Goal: Find specific page/section: Find specific page/section

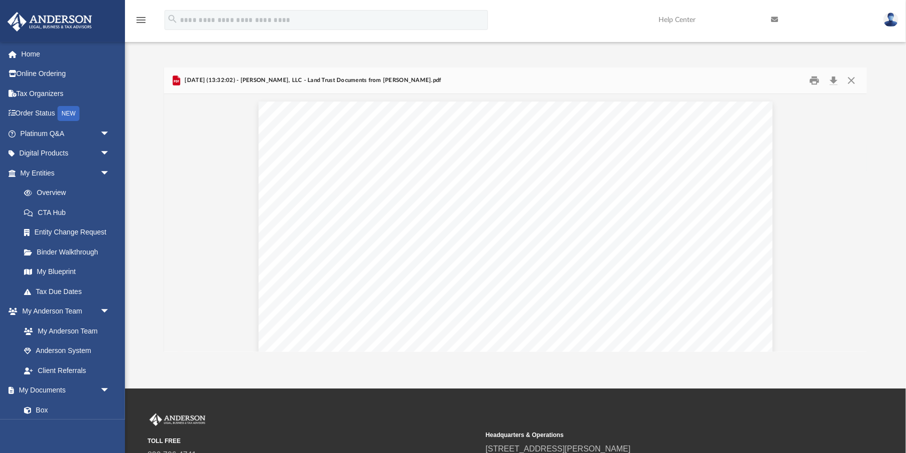
scroll to position [227, 703]
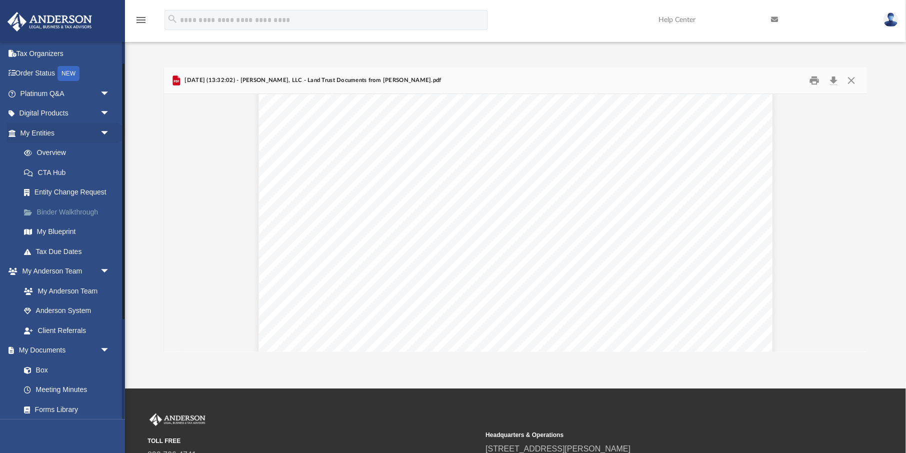
scroll to position [61, 0]
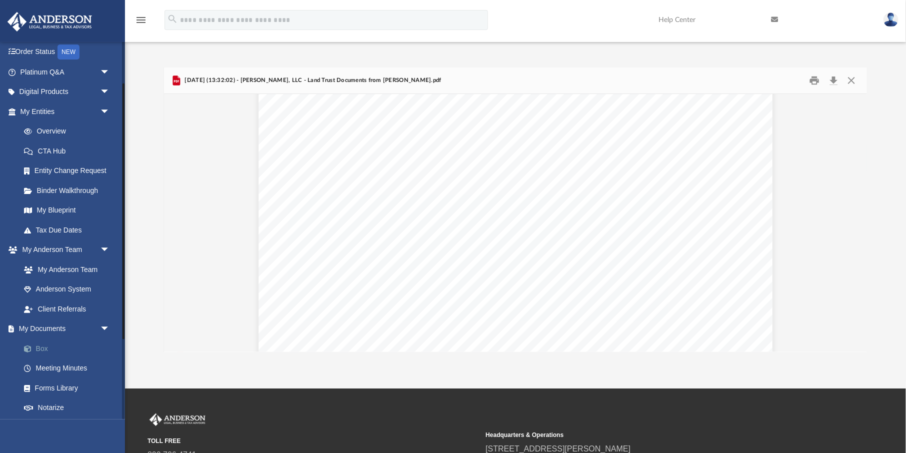
click at [44, 344] on link "Box" at bounding box center [69, 348] width 111 height 20
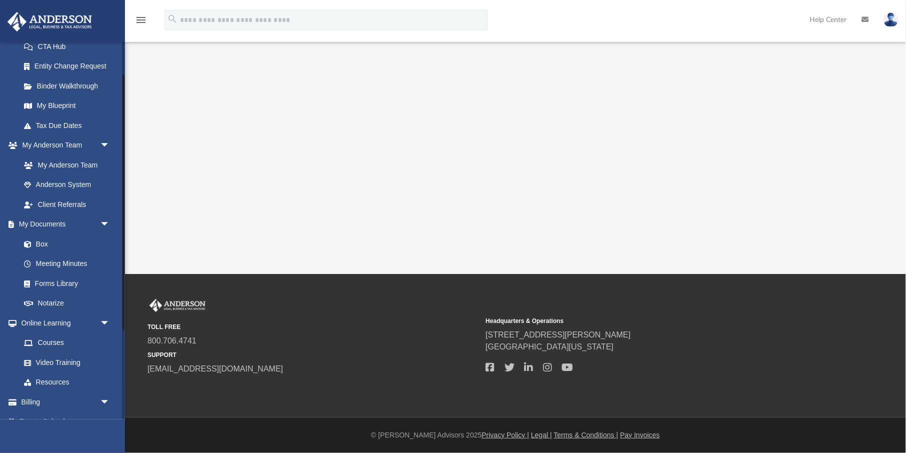
scroll to position [180, 0]
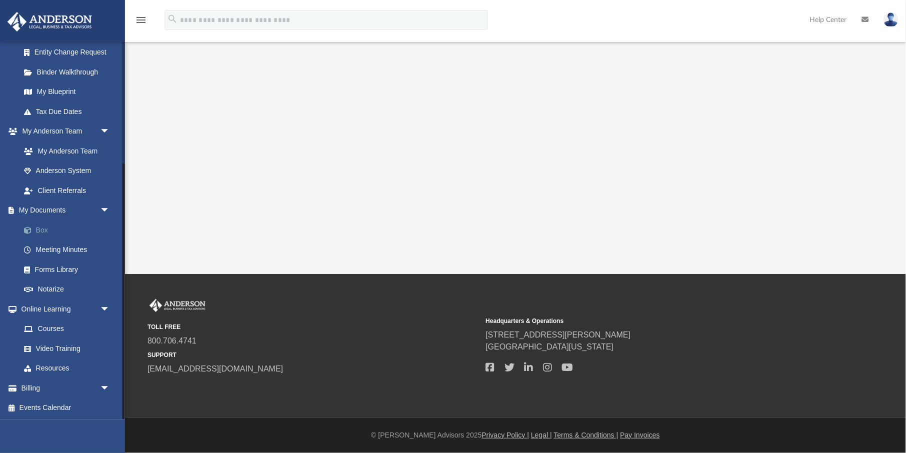
click at [41, 229] on link "Box" at bounding box center [69, 230] width 111 height 20
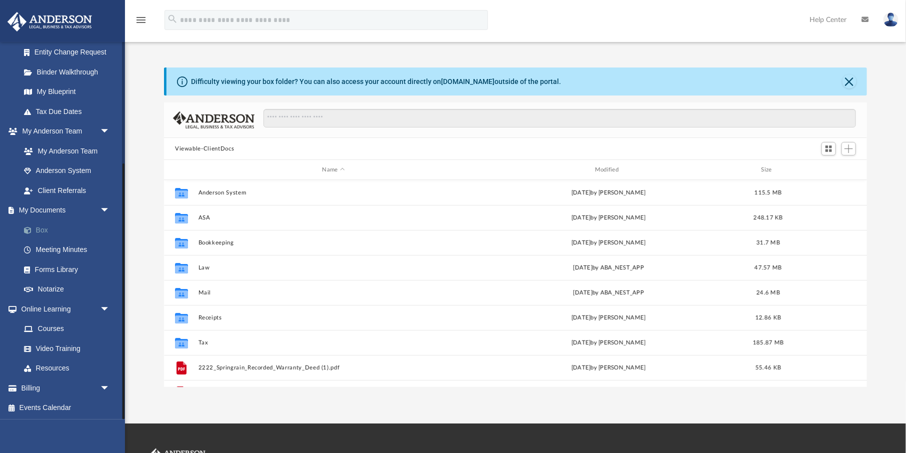
scroll to position [227, 703]
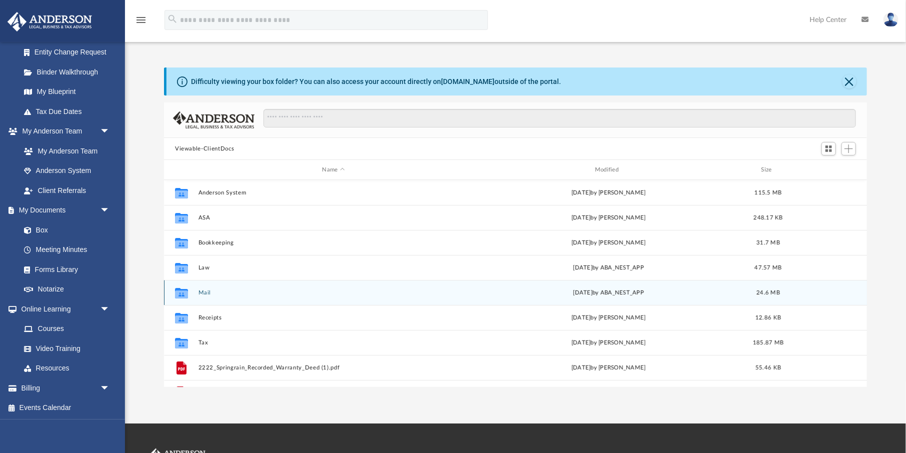
click at [201, 297] on div "Collaborated Folder Mail Thu Aug 28 2025 by ABA_NEST_APP 24.6 MB" at bounding box center [515, 292] width 703 height 25
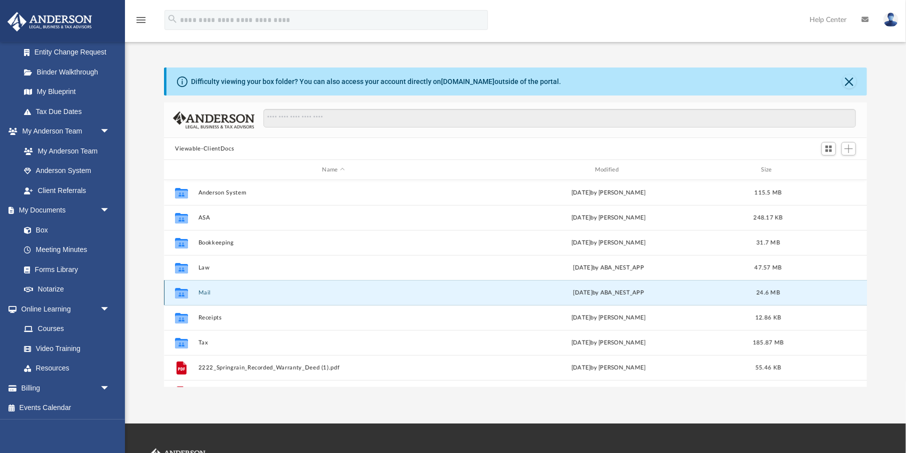
click at [202, 288] on div "Collaborated Folder Mail Thu Aug 28 2025 by ABA_NEST_APP 24.6 MB" at bounding box center [515, 292] width 703 height 25
click at [202, 294] on button "Mail" at bounding box center [333, 292] width 270 height 6
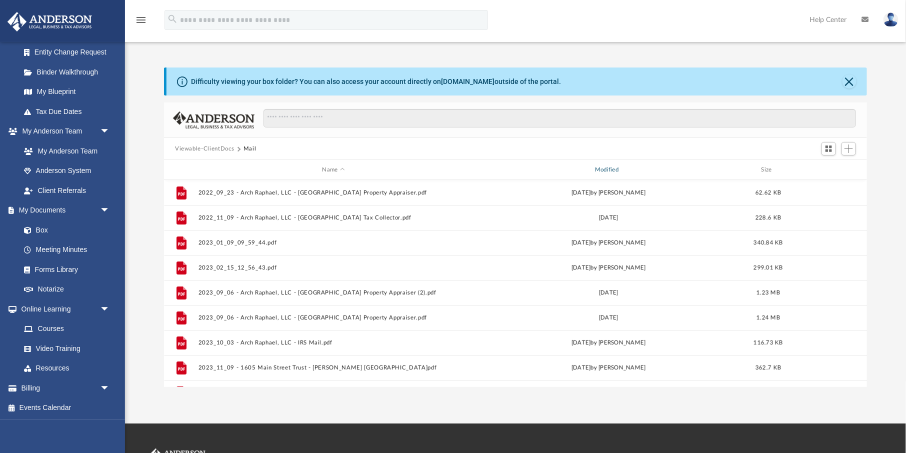
click at [612, 172] on div "Modified" at bounding box center [608, 169] width 271 height 9
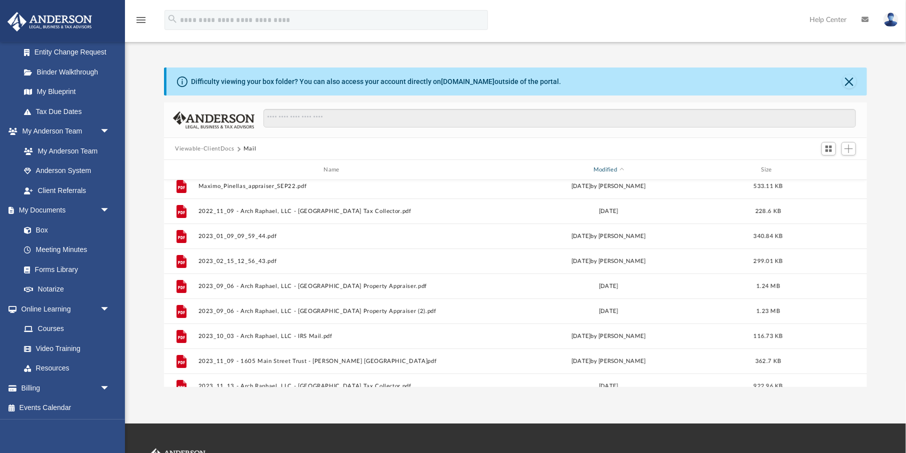
scroll to position [0, 0]
